Goal: Register for event/course

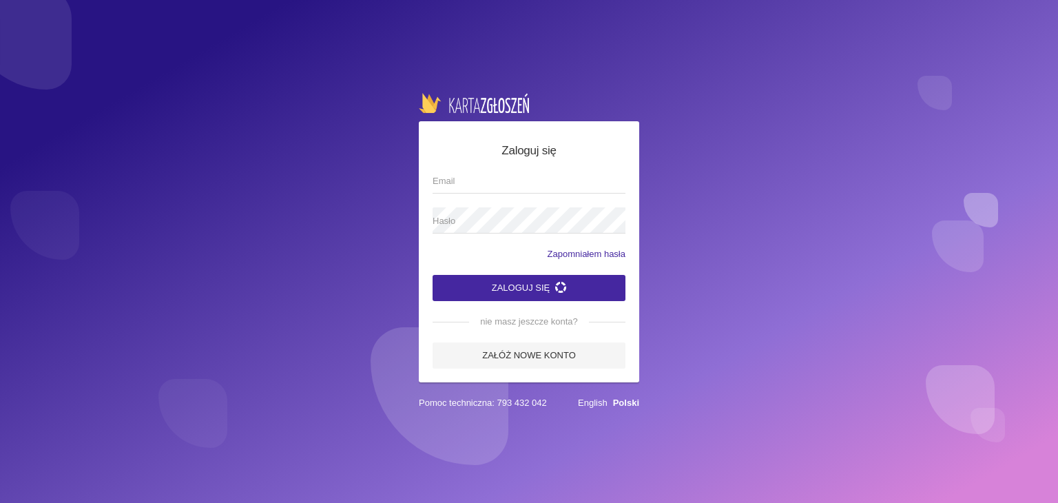
click at [482, 93] on img at bounding box center [474, 102] width 110 height 19
click at [628, 402] on link "Polski" at bounding box center [626, 402] width 26 height 10
click at [488, 174] on span "Email" at bounding box center [521, 181] width 179 height 14
click at [488, 170] on input "Email" at bounding box center [528, 180] width 193 height 26
click at [483, 179] on input "Email" at bounding box center [528, 180] width 193 height 26
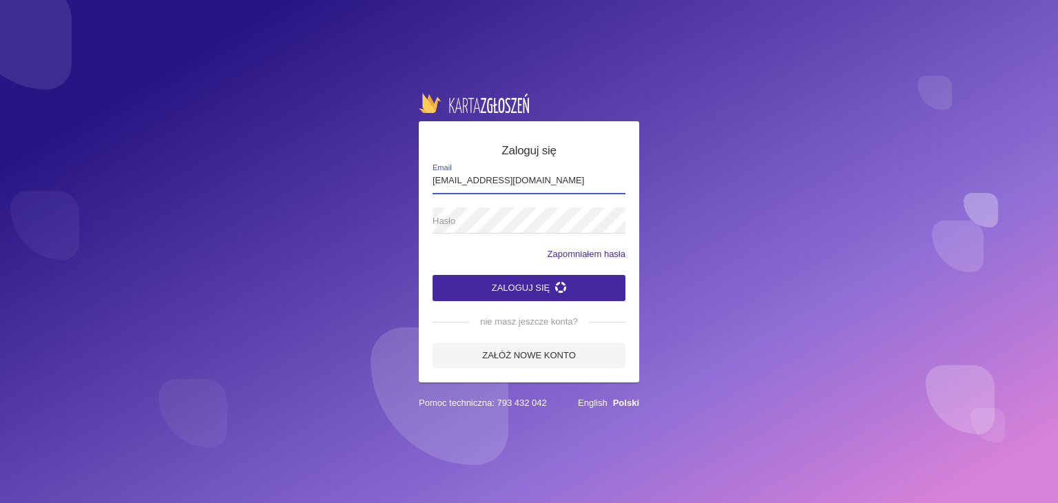
type input "[EMAIL_ADDRESS][DOMAIN_NAME]"
click at [432, 275] on button "Zaloguj się" at bounding box center [528, 288] width 193 height 26
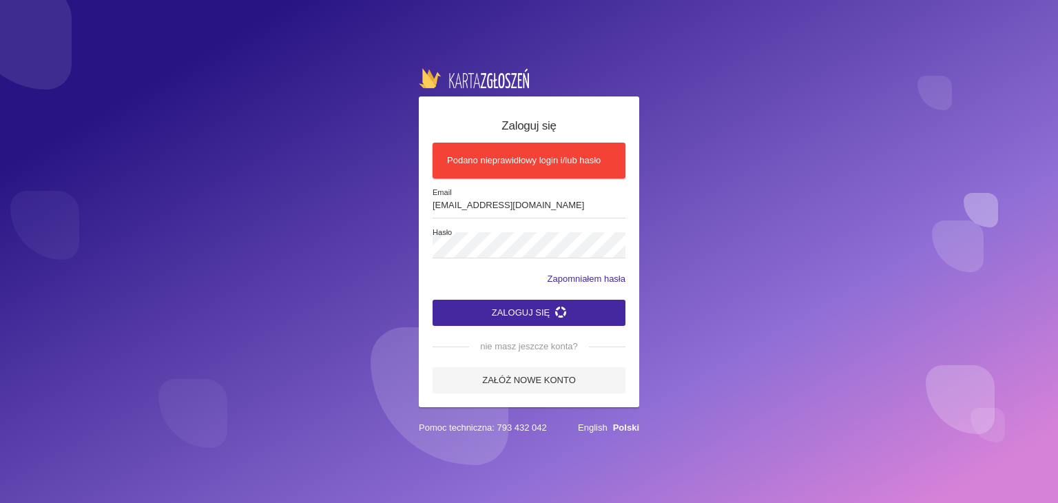
drag, startPoint x: 537, startPoint y: 75, endPoint x: 366, endPoint y: 72, distance: 170.8
click at [366, 72] on div "Zaloguj się Podano nieprawidłowy login i/lub hasło [EMAIL_ADDRESS][DOMAIN_NAME]…" at bounding box center [529, 251] width 1058 height 503
click at [362, 76] on div "Zaloguj się Podano nieprawidłowy login i/lub hasło mimesis.biuro@gmail.com Emai…" at bounding box center [529, 251] width 1058 height 503
drag, startPoint x: 667, startPoint y: 429, endPoint x: 320, endPoint y: 65, distance: 503.2
click at [320, 65] on div "Zaloguj się Podano nieprawidłowy login i/lub hasło mimesis.biuro@gmail.com Emai…" at bounding box center [529, 251] width 1058 height 503
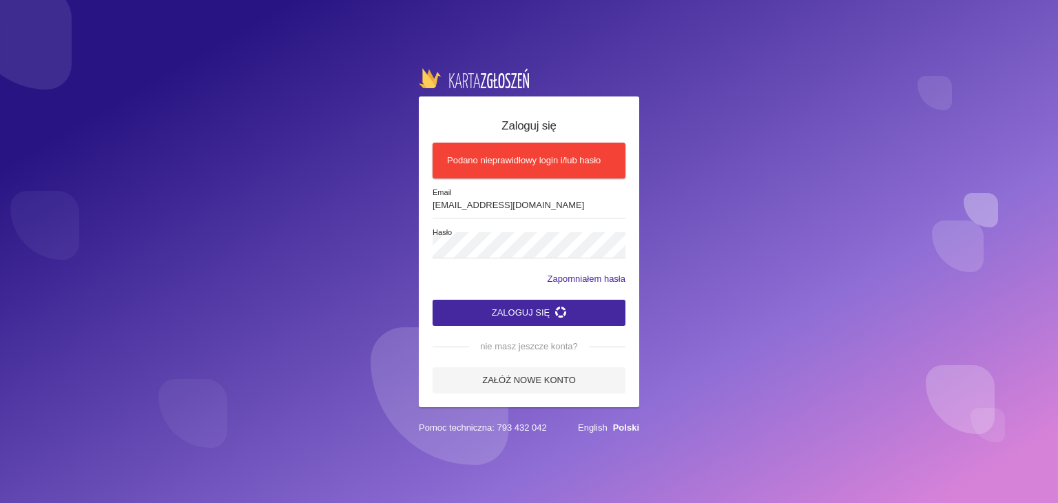
click at [320, 65] on div "Zaloguj się Podano nieprawidłowy login i/lub hasło mimesis.biuro@gmail.com Emai…" at bounding box center [529, 251] width 1058 height 503
click at [405, 244] on div "Zaloguj się Podano nieprawidłowy login i/lub hasło mimesis.biuro@gmail.com Emai…" at bounding box center [529, 251] width 1058 height 503
click at [540, 311] on button "Zaloguj się" at bounding box center [528, 313] width 193 height 26
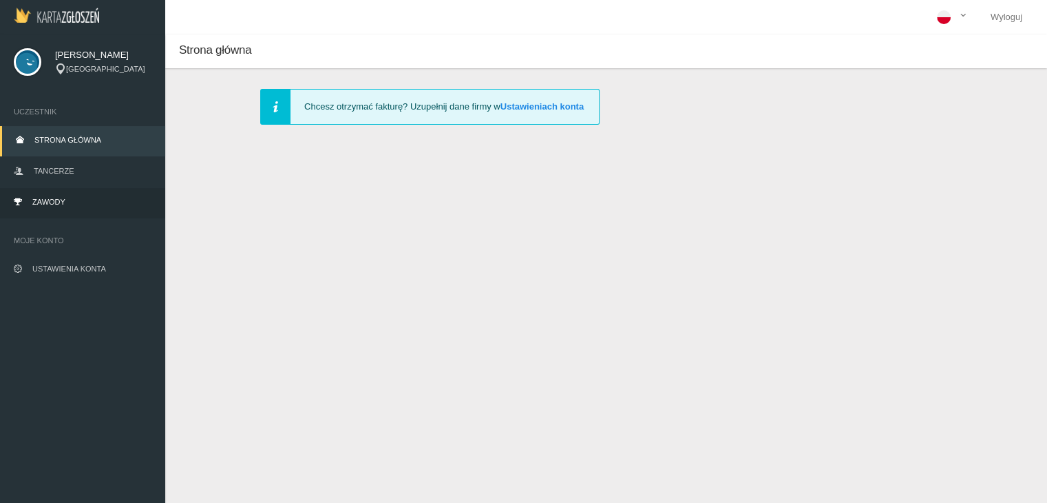
click at [52, 201] on span "Zawody" at bounding box center [48, 202] width 33 height 8
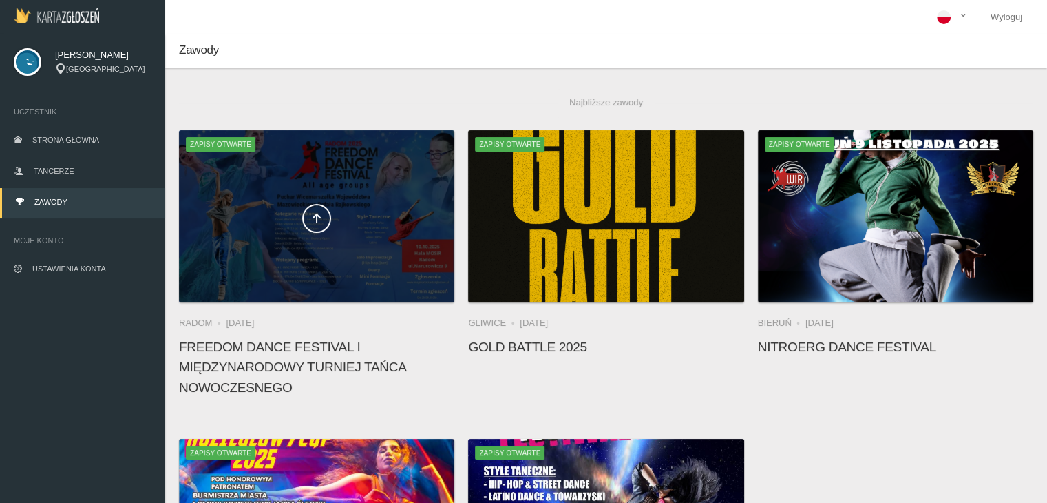
click at [340, 233] on div at bounding box center [316, 216] width 275 height 172
click at [317, 262] on div at bounding box center [316, 216] width 275 height 172
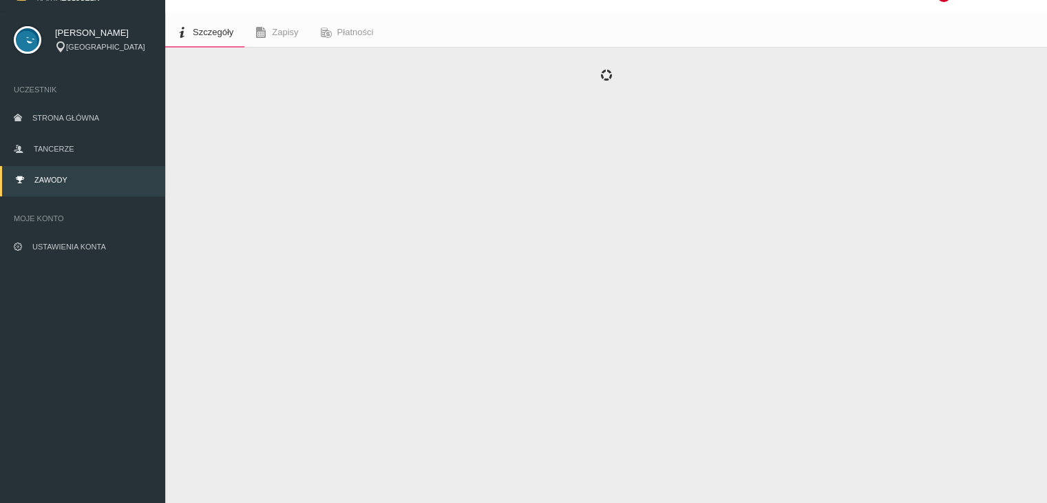
scroll to position [34, 0]
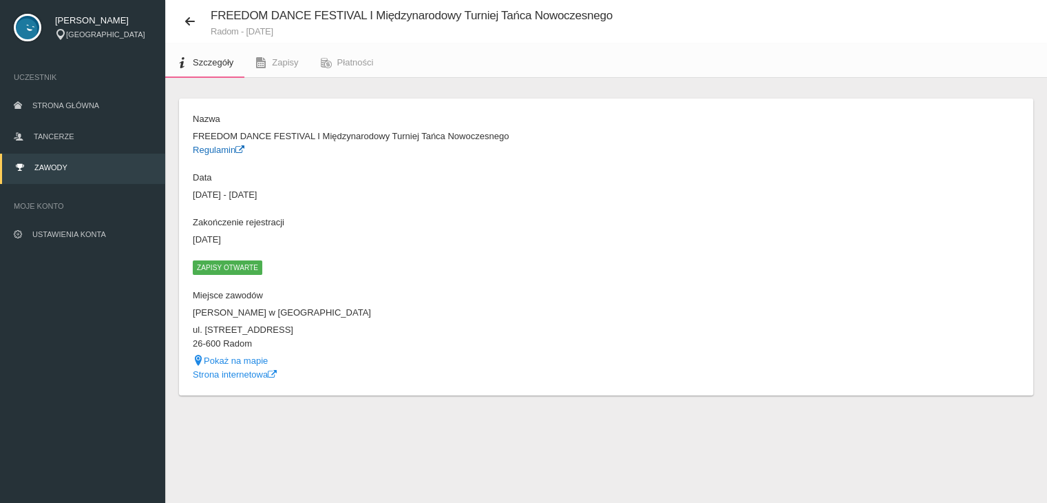
click at [214, 149] on link "Regulamin" at bounding box center [219, 150] width 52 height 10
click at [302, 62] on link "Zapisy" at bounding box center [276, 63] width 65 height 30
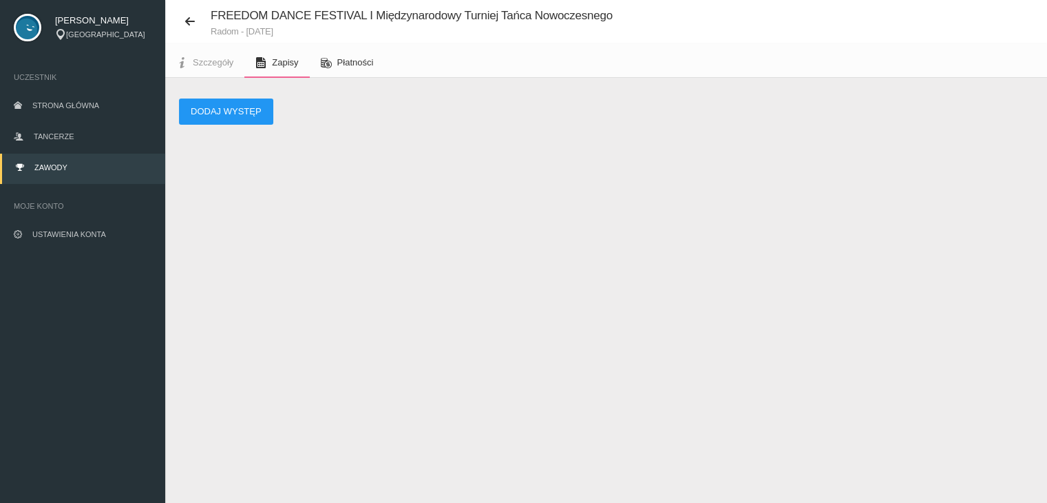
click at [333, 62] on link "Płatności" at bounding box center [347, 63] width 75 height 30
